Goal: Information Seeking & Learning: Learn about a topic

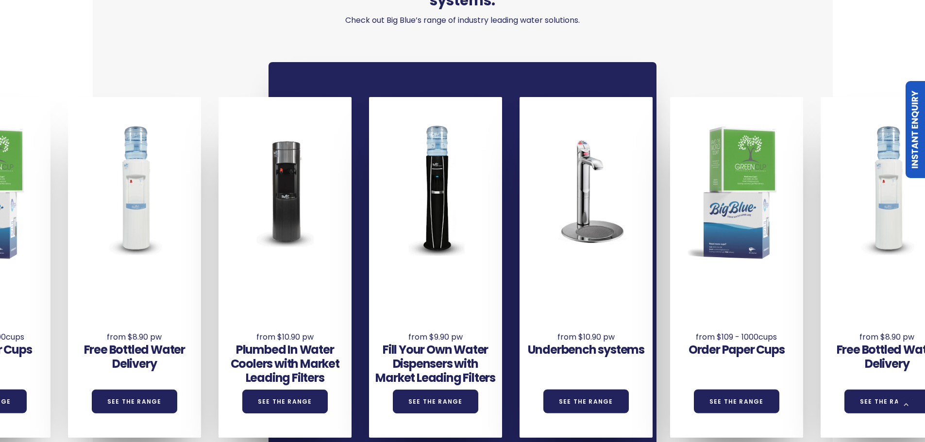
drag, startPoint x: 840, startPoint y: 294, endPoint x: 210, endPoint y: 287, distance: 629.9
click at [210, 287] on div "Underbench systems See the Range Order Paper Cups See the Range Free Bottled Wa…" at bounding box center [595, 267] width 1807 height 341
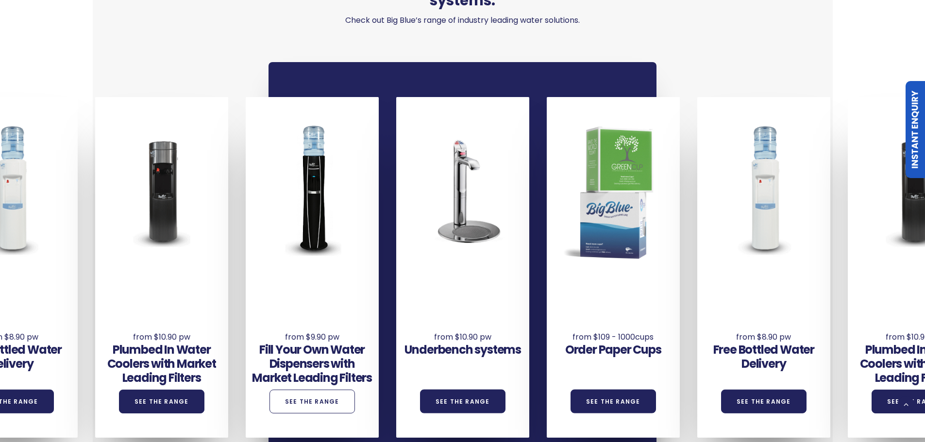
click at [302, 390] on link "See the Range" at bounding box center [312, 402] width 85 height 24
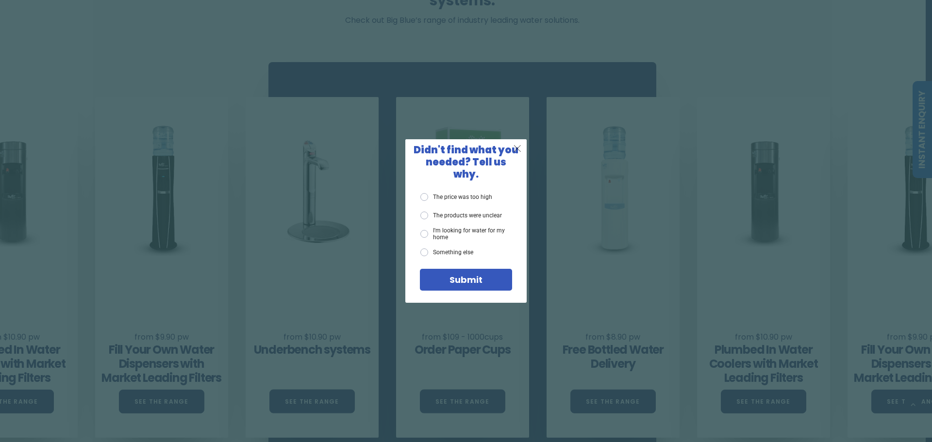
click at [516, 153] on span "X" at bounding box center [517, 148] width 9 height 12
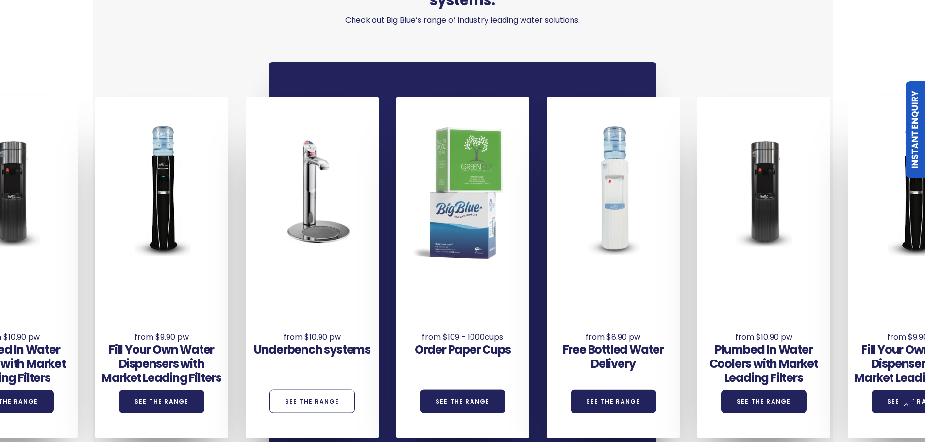
click at [308, 390] on link "See the Range" at bounding box center [312, 402] width 85 height 24
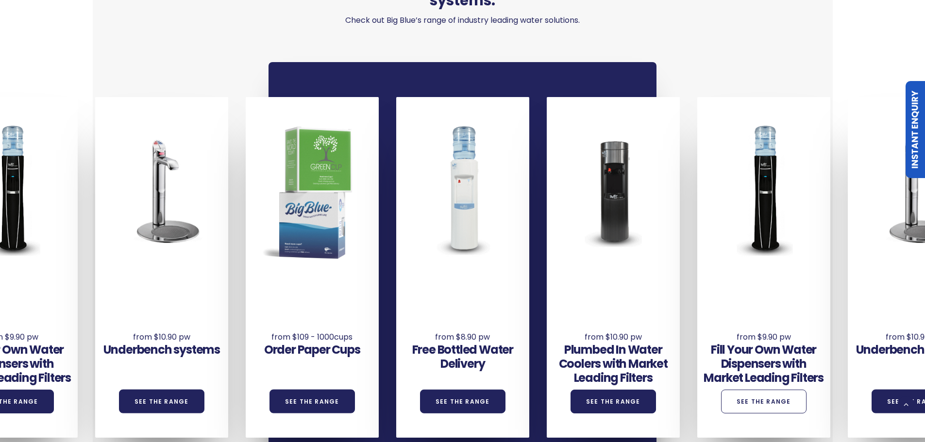
click at [744, 390] on link "See the Range" at bounding box center [763, 402] width 85 height 24
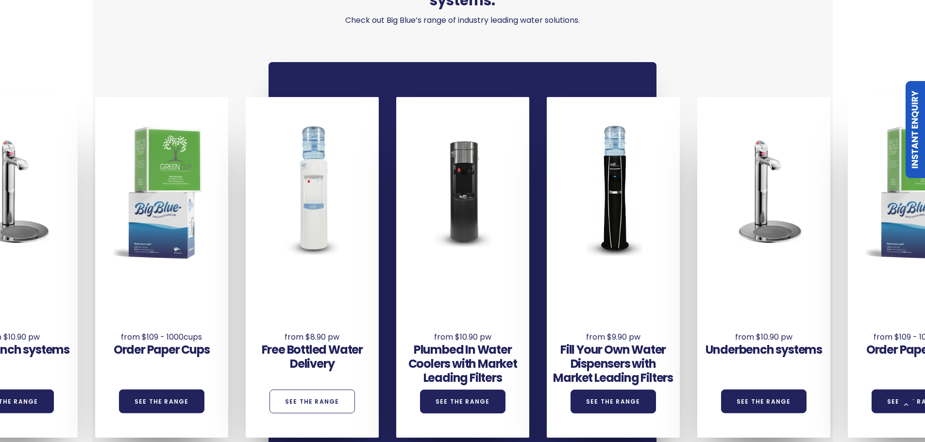
click at [307, 390] on link "See the Range" at bounding box center [312, 402] width 85 height 24
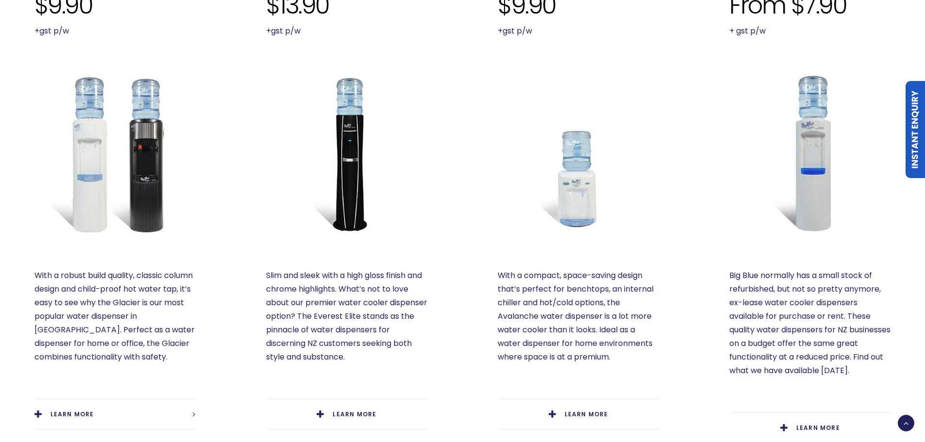
scroll to position [437, 0]
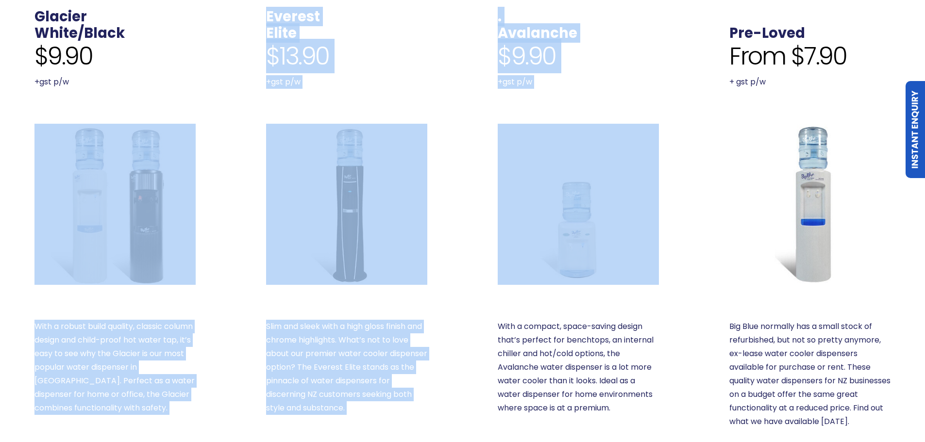
drag, startPoint x: 530, startPoint y: 294, endPoint x: 191, endPoint y: 264, distance: 340.8
click at [191, 264] on div "Glacier White/Black $9.90 +gst p/w With a robust build quality, classic column …" at bounding box center [462, 251] width 927 height 557
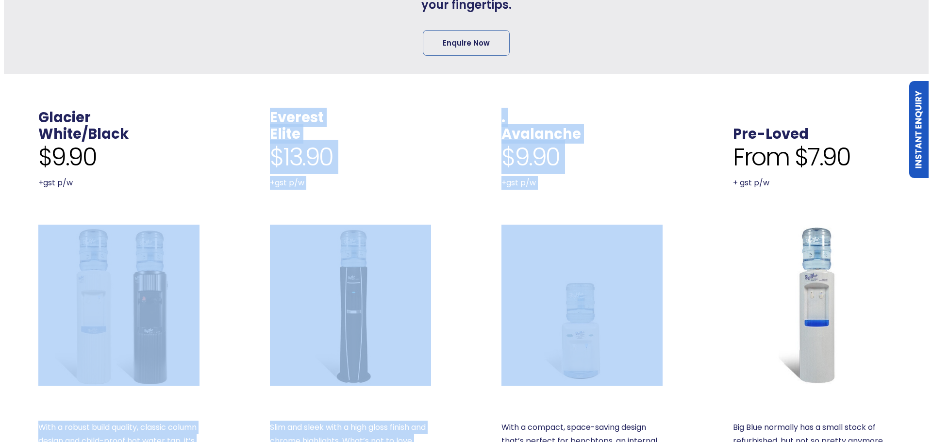
scroll to position [340, 0]
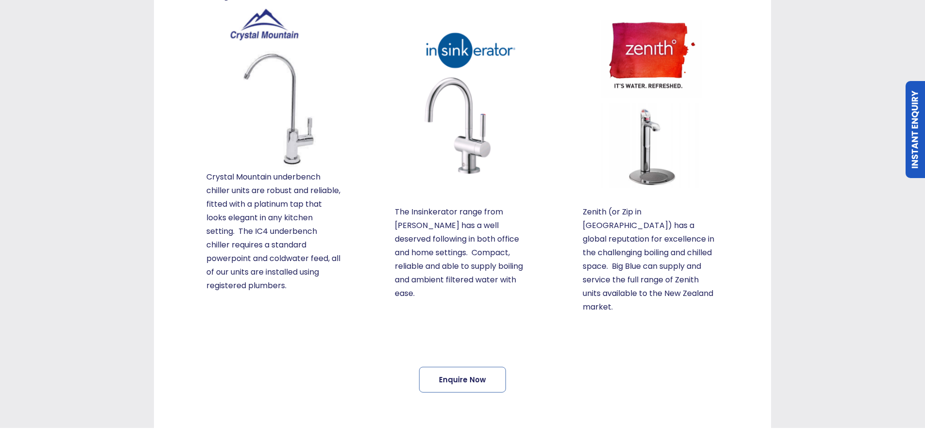
scroll to position [291, 0]
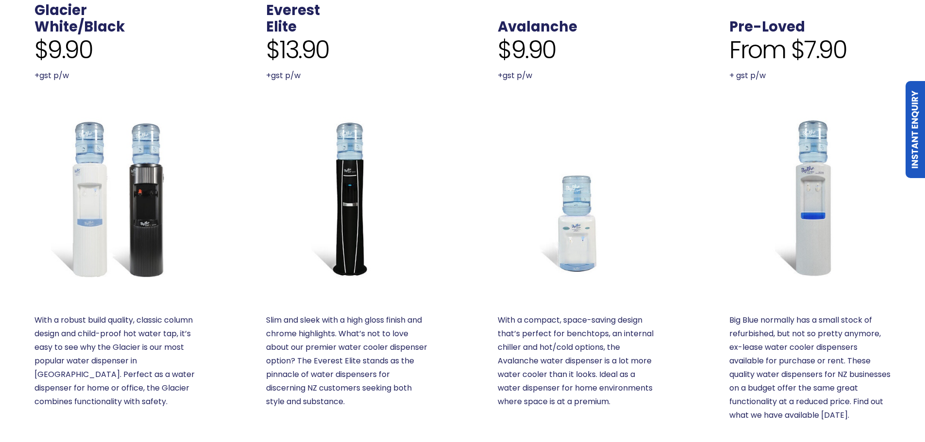
scroll to position [437, 0]
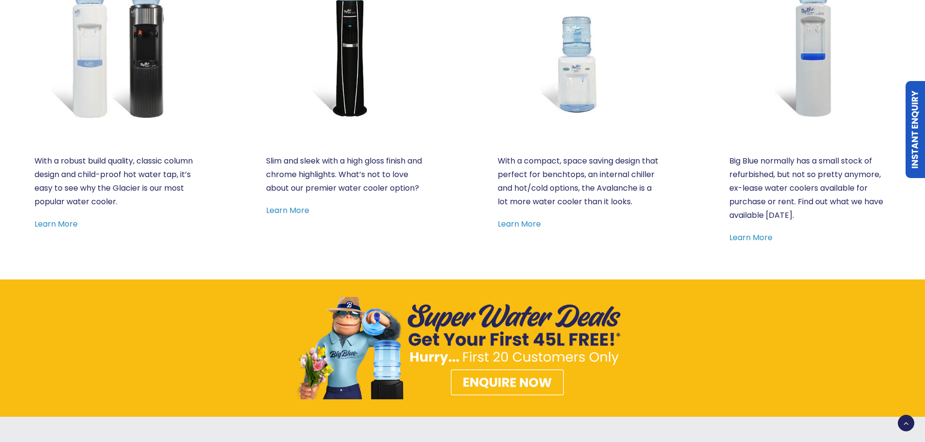
scroll to position [583, 0]
